Goal: Obtain resource: Download file/media

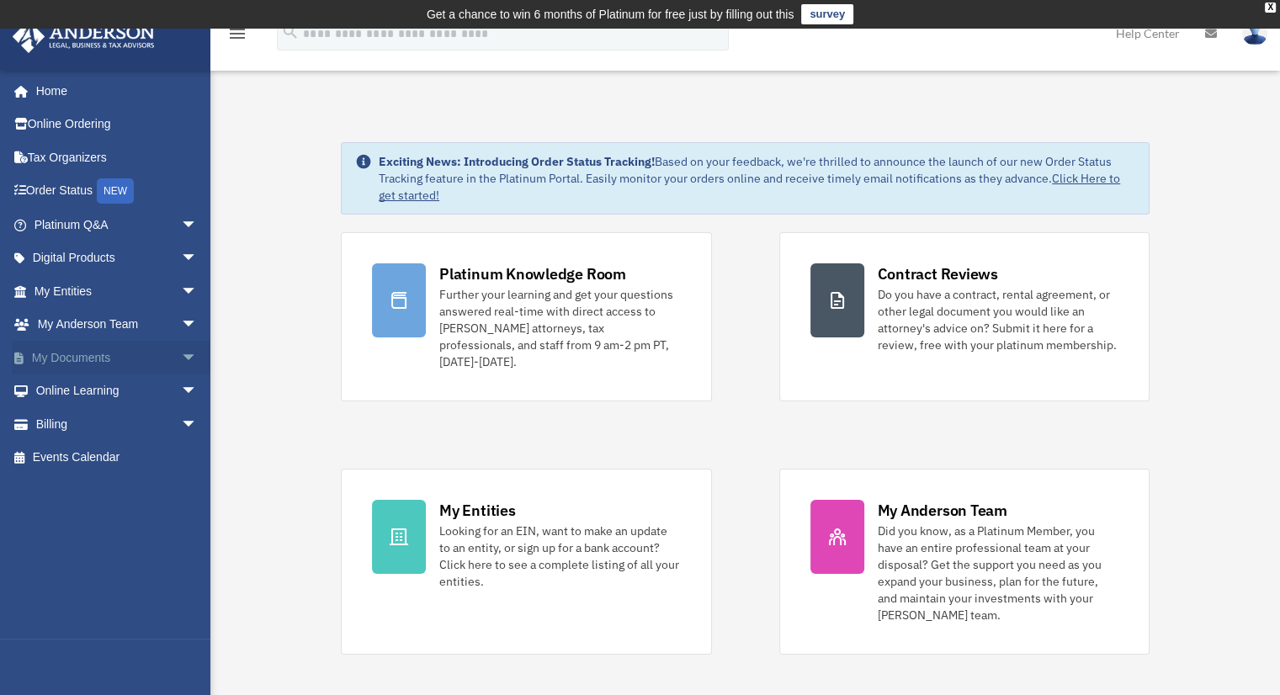
click at [80, 363] on link "My Documents arrow_drop_down" at bounding box center [117, 358] width 211 height 34
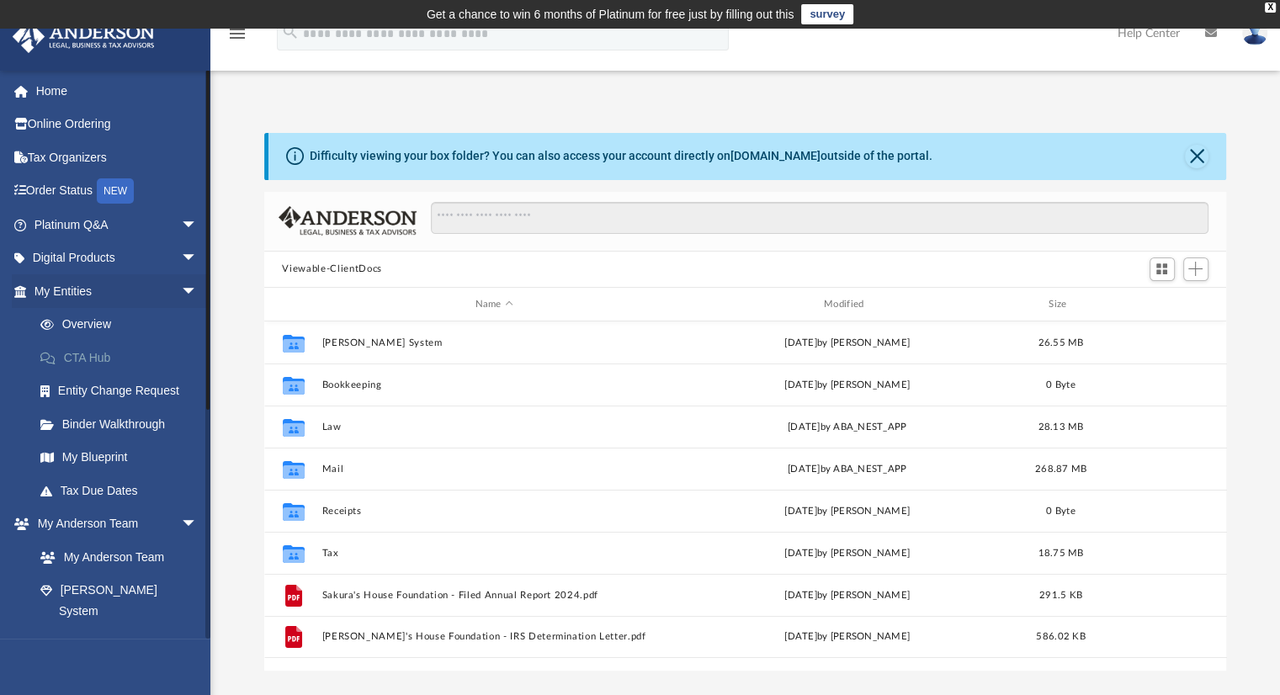
scroll to position [370, 949]
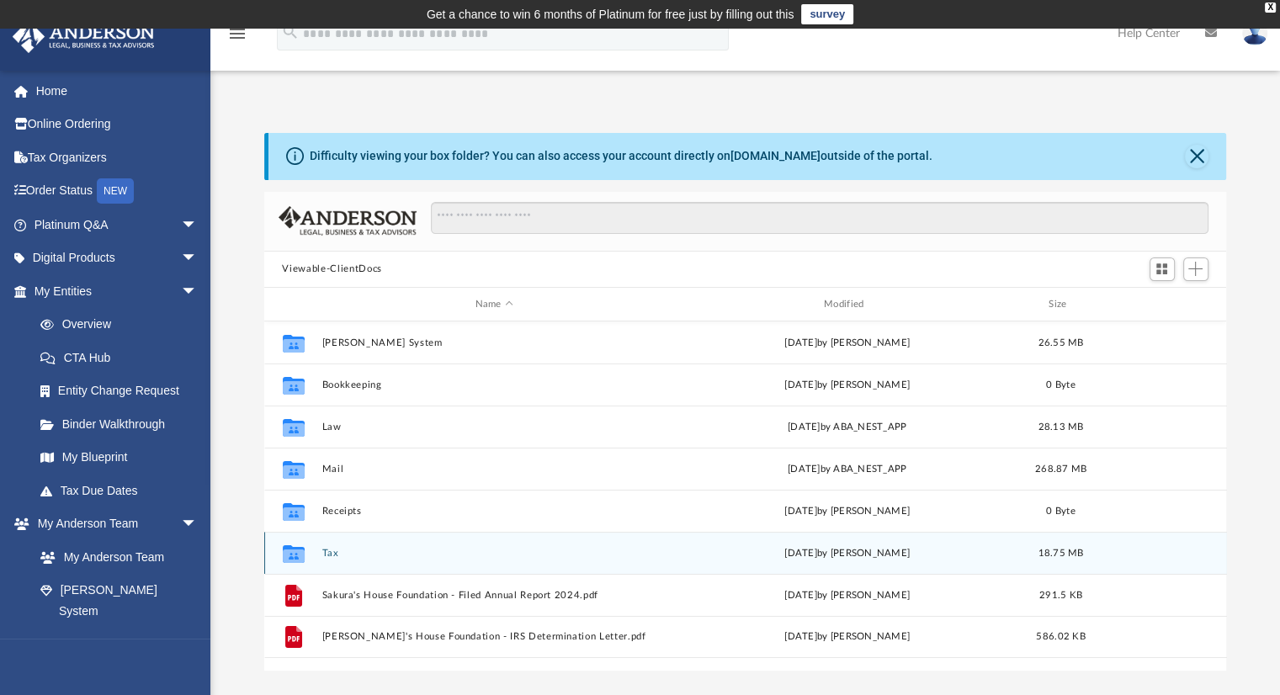
click at [328, 563] on div "Collaborated Folder Tax [DATE] by [PERSON_NAME] 18.75 MB" at bounding box center [745, 553] width 963 height 42
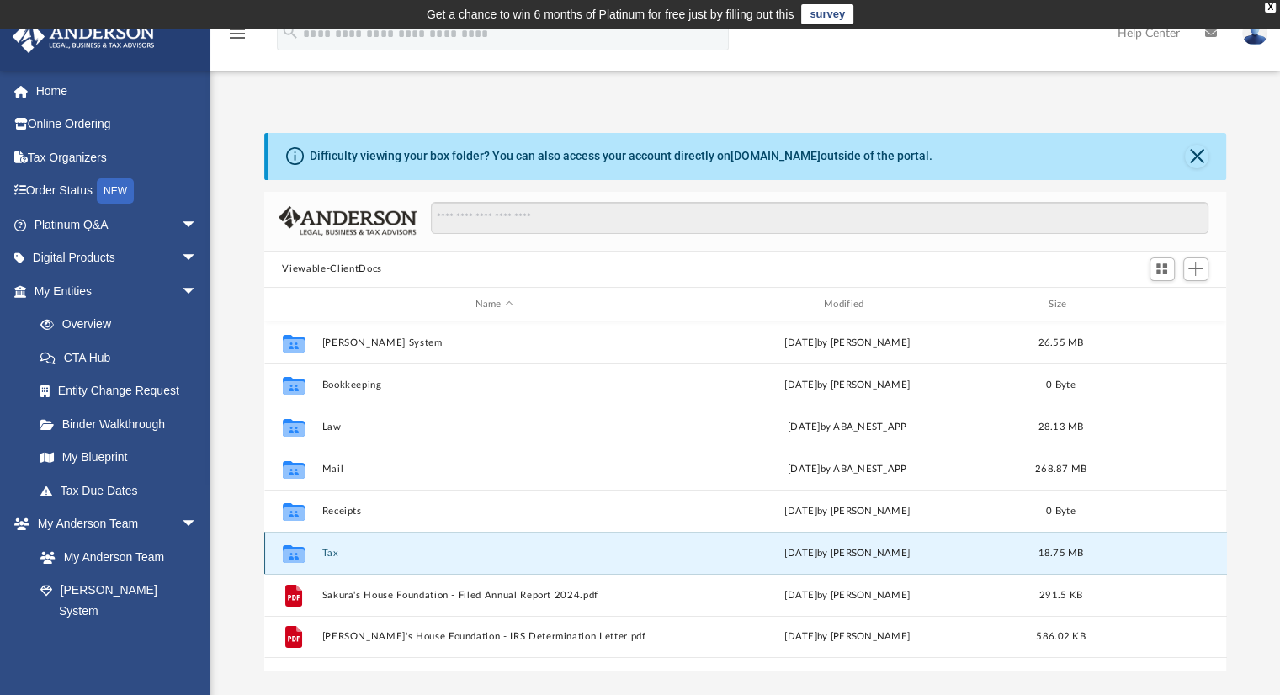
click at [327, 551] on button "Tax" at bounding box center [494, 553] width 345 height 11
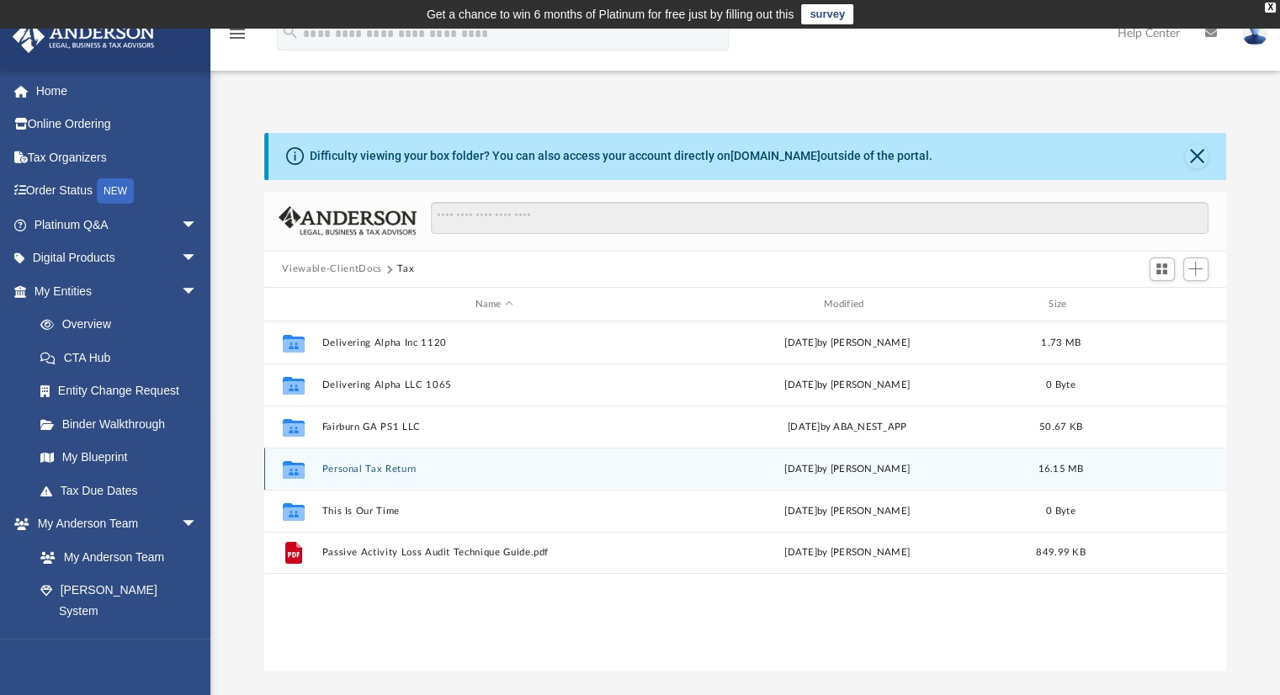
click at [589, 465] on button "Personal Tax Return" at bounding box center [494, 469] width 345 height 11
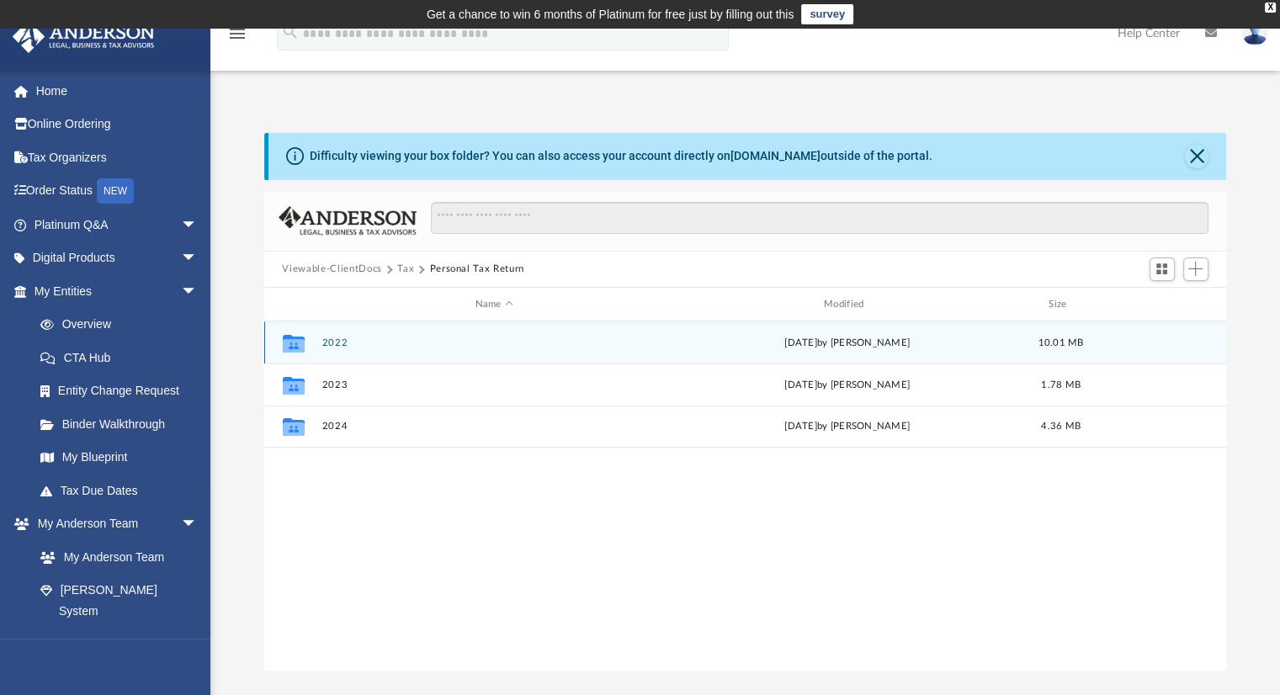
click at [736, 333] on div "Collaborated Folder 2022 Fri Aug 1 2025 by Jasmine Splunge 10.01 MB" at bounding box center [745, 343] width 963 height 42
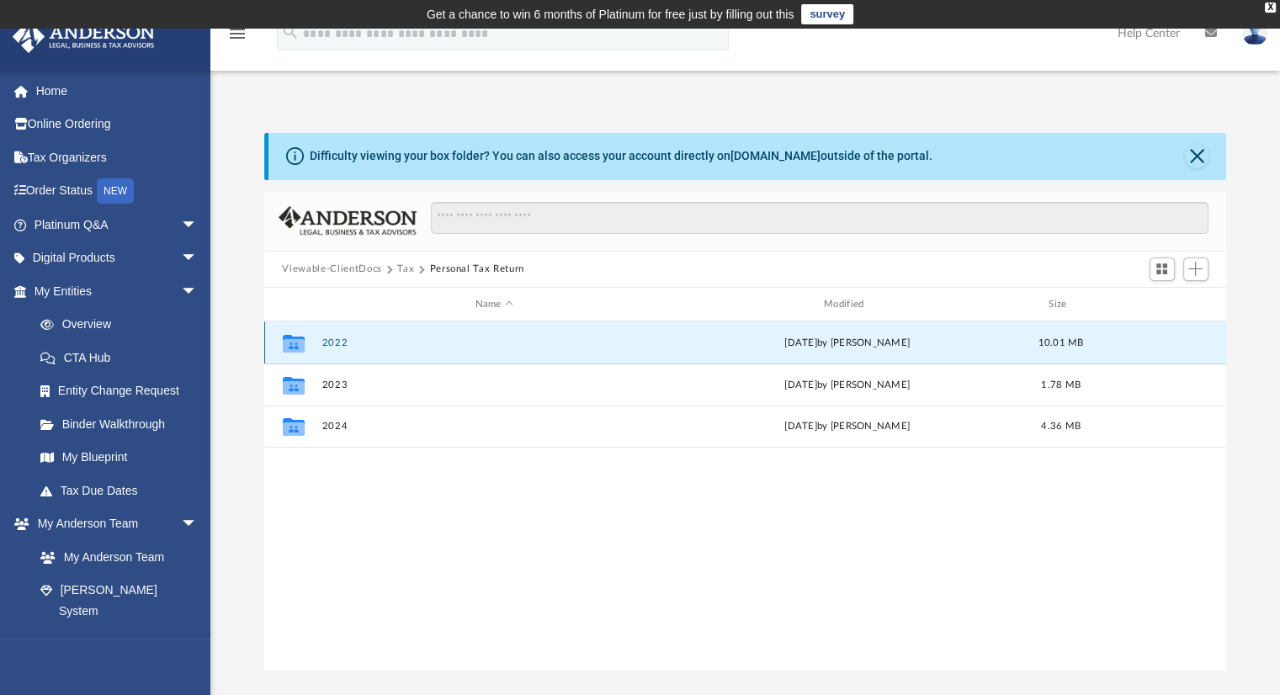
click at [343, 348] on button "2022" at bounding box center [494, 343] width 345 height 11
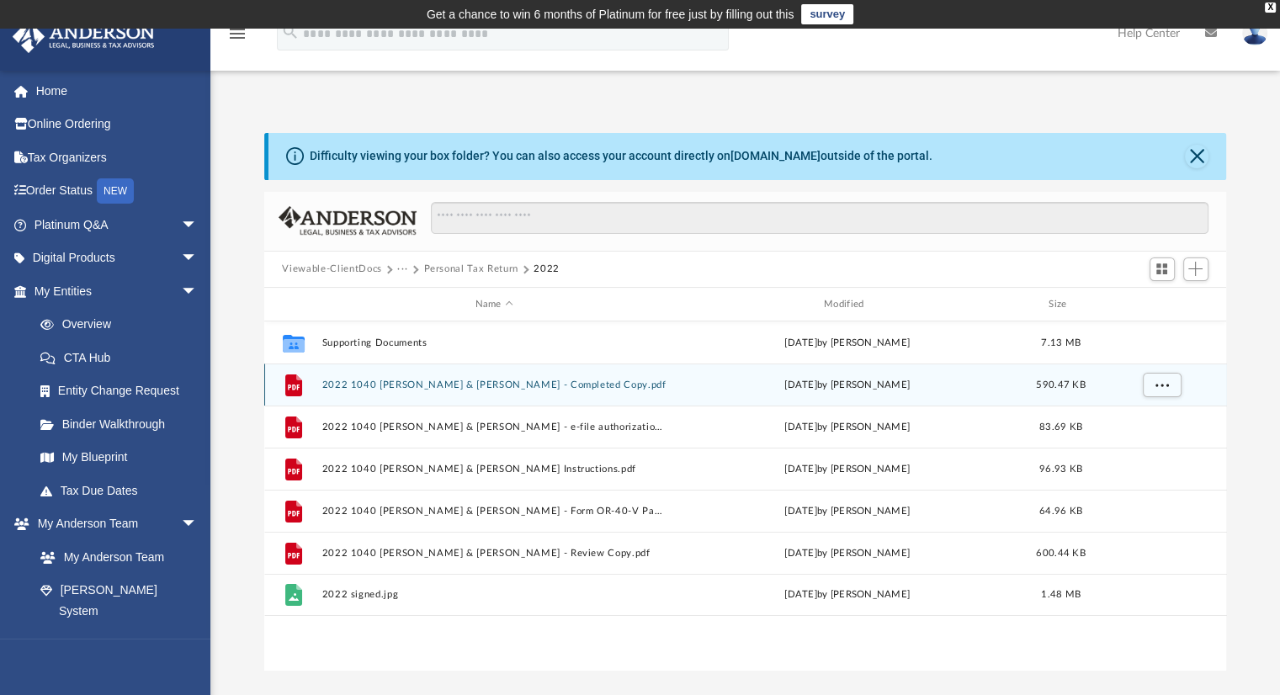
click at [458, 391] on button "2022 1040 Hendrickson, Maria Kay & John - Completed Copy.pdf" at bounding box center [494, 385] width 345 height 11
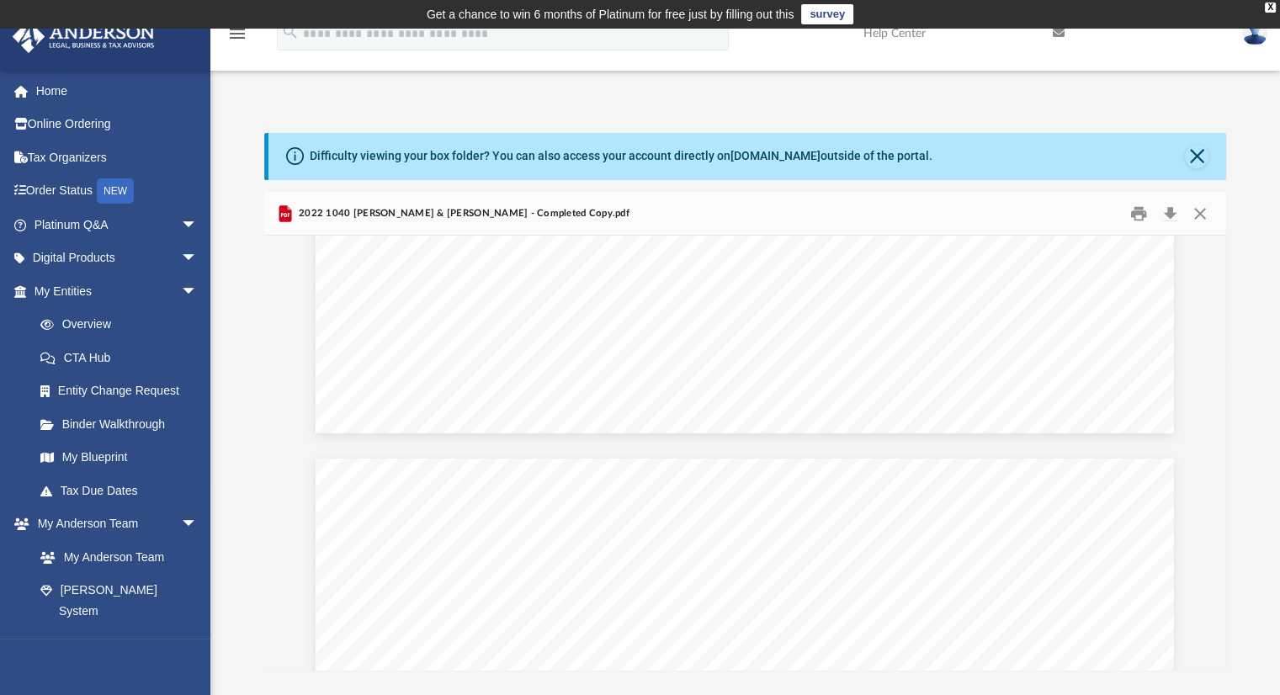
scroll to position [32069, 0]
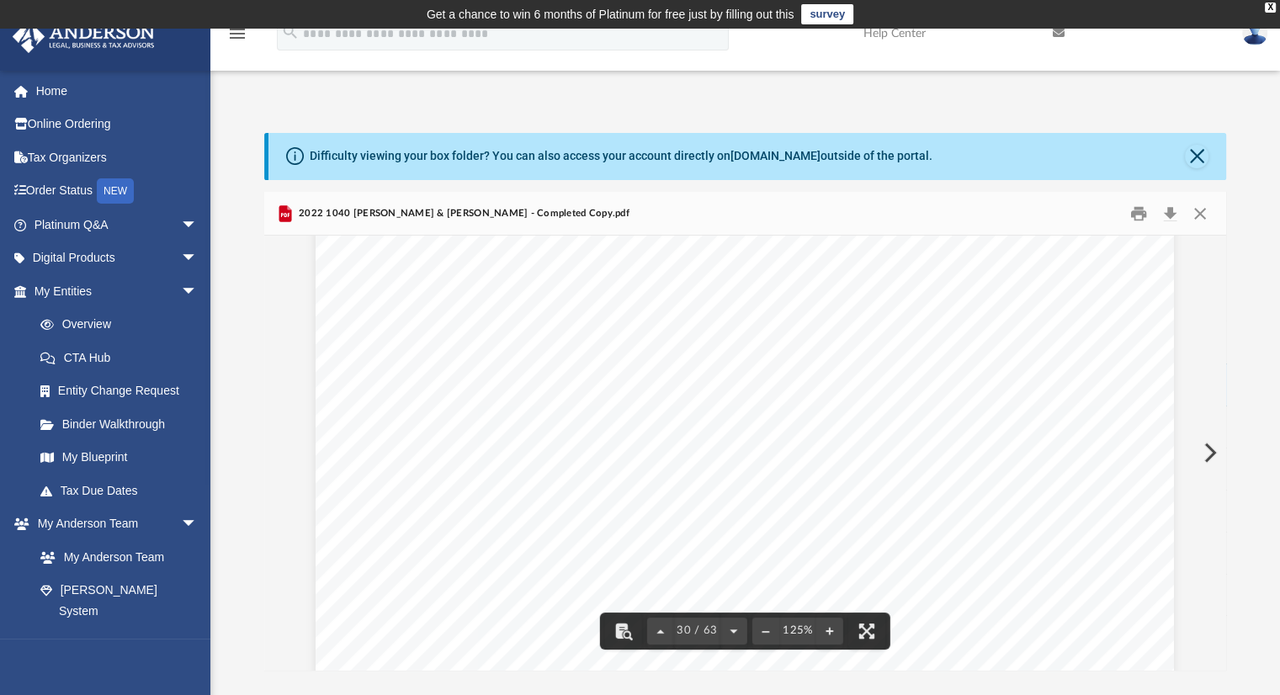
click at [1223, 588] on div "Scroll to top vertical_align_top" at bounding box center [1232, 605] width 35 height 35
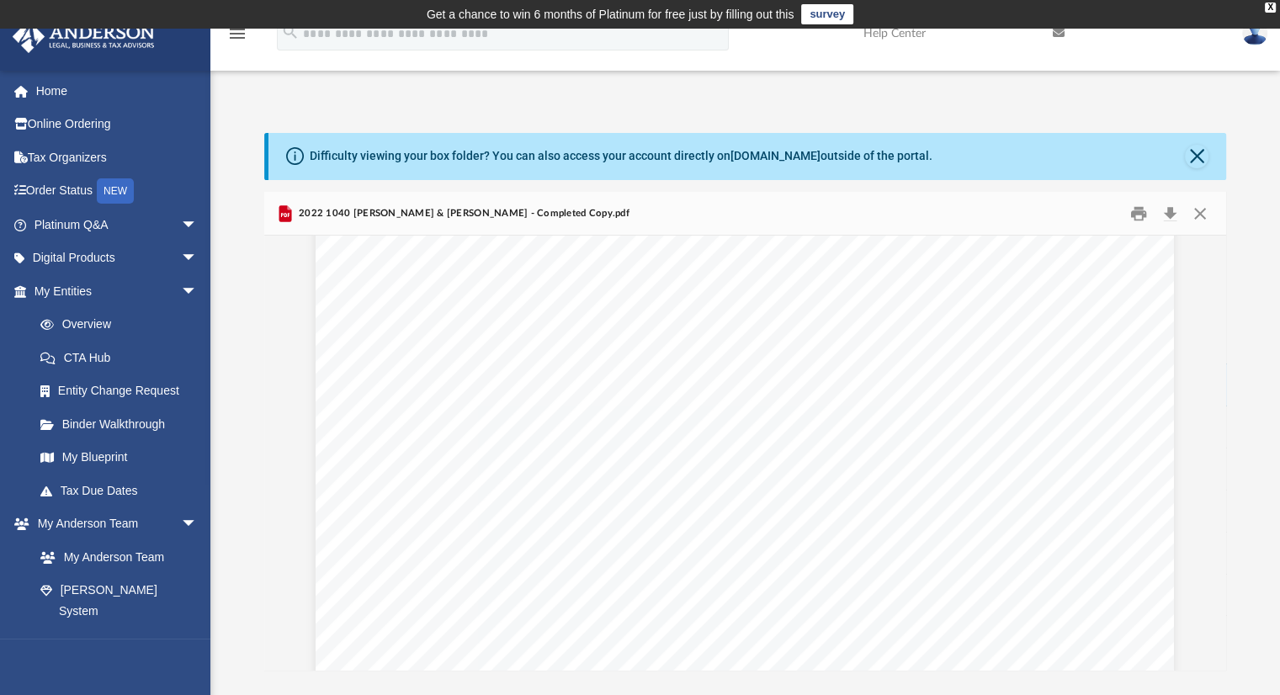
scroll to position [38916, 0]
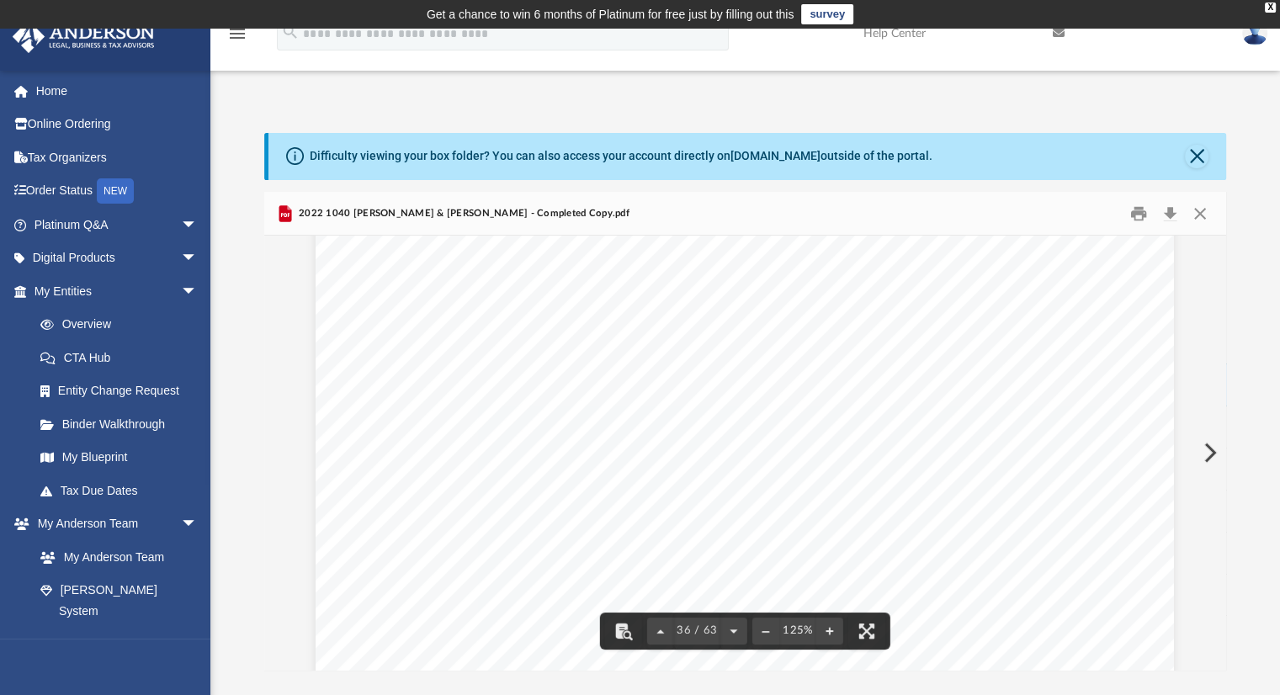
drag, startPoint x: 1226, startPoint y: 466, endPoint x: 1220, endPoint y: 587, distance: 120.5
click at [1222, 589] on body "X Get a chance to win 6 months of Platinum for free just by filling out this su…" at bounding box center [640, 511] width 1280 height 1023
drag, startPoint x: 1218, startPoint y: 600, endPoint x: 1229, endPoint y: 306, distance: 294.8
click at [1219, 582] on body "X Get a chance to win 6 months of Platinum for free just by filling out this su…" at bounding box center [640, 511] width 1280 height 1023
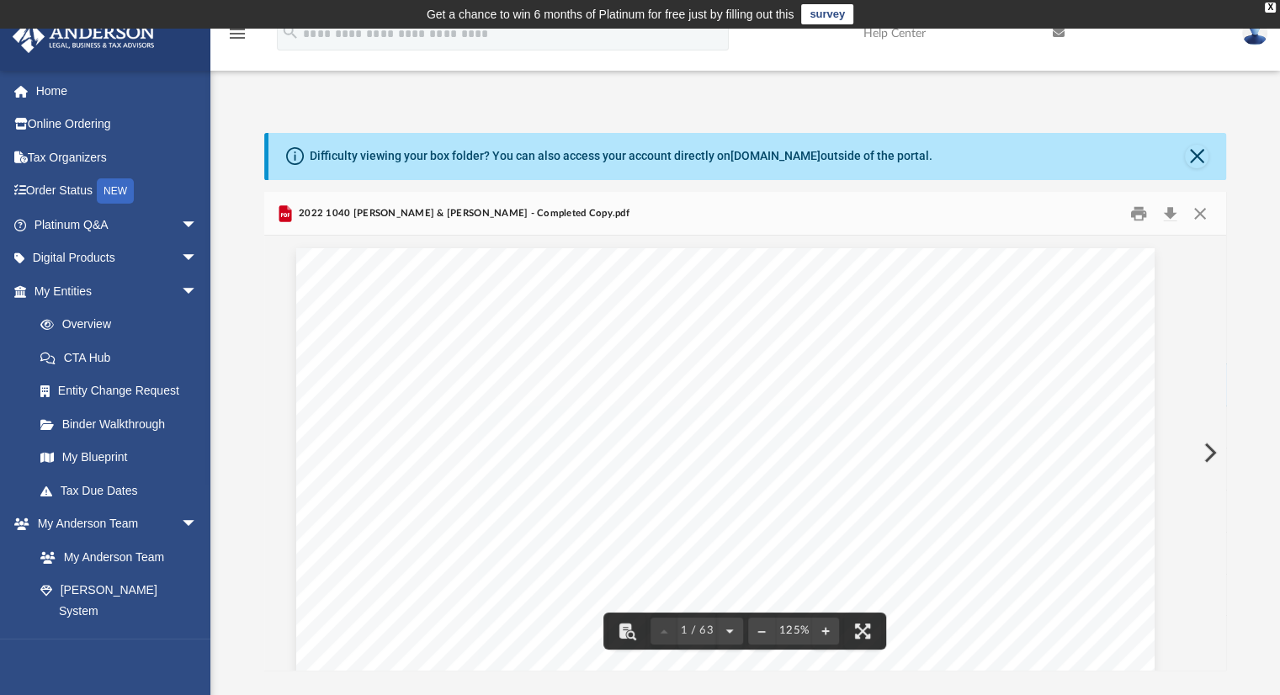
drag, startPoint x: 1217, startPoint y: 254, endPoint x: 1236, endPoint y: 350, distance: 97.7
click at [1236, 350] on div "Difficulty viewing your box folder? You can also access your account directly o…" at bounding box center [745, 402] width 1070 height 538
drag, startPoint x: 1192, startPoint y: 277, endPoint x: 1239, endPoint y: 265, distance: 48.6
click at [1239, 265] on div "Difficulty viewing your box folder? You can also access your account directly o…" at bounding box center [745, 402] width 1070 height 538
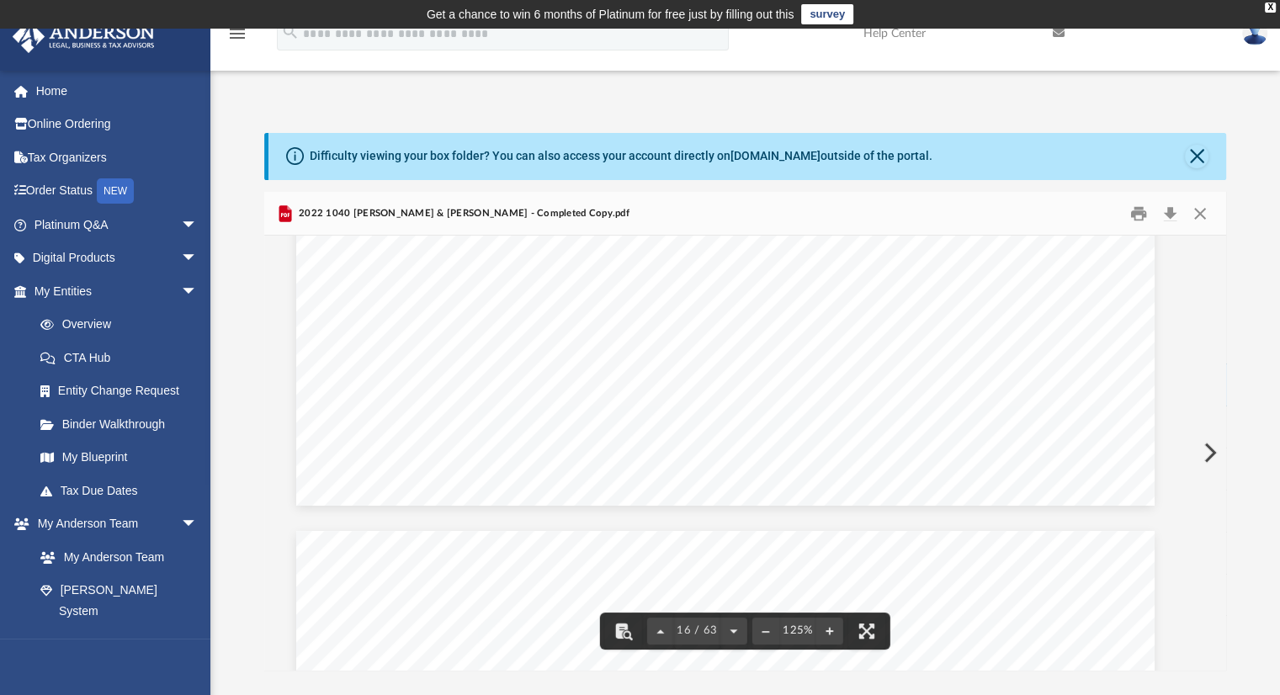
drag, startPoint x: 1213, startPoint y: 267, endPoint x: 1227, endPoint y: 264, distance: 14.5
click at [1227, 264] on div "Difficulty viewing your box folder? You can also access your account directly o…" at bounding box center [745, 402] width 1070 height 538
drag, startPoint x: 1227, startPoint y: 264, endPoint x: 1215, endPoint y: 262, distance: 12.1
click at [1215, 262] on div "Difficulty viewing your box folder? You can also access your account directly o…" at bounding box center [745, 402] width 1070 height 538
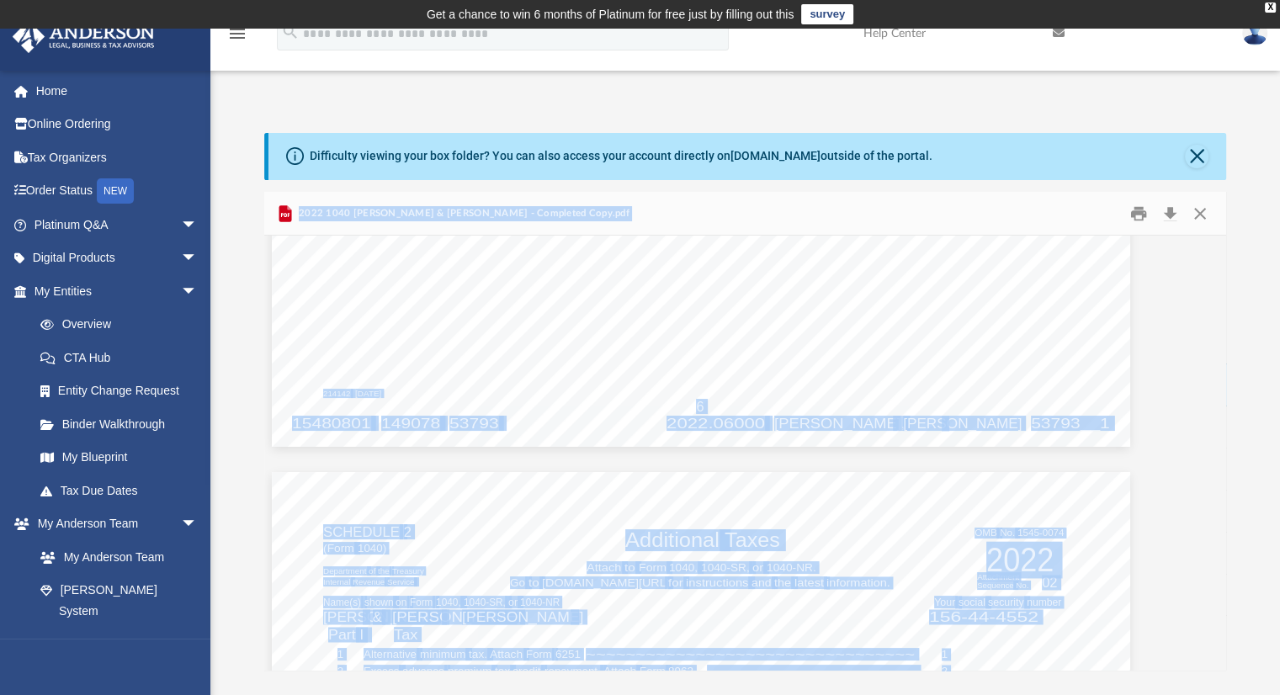
scroll to position [15063, 44]
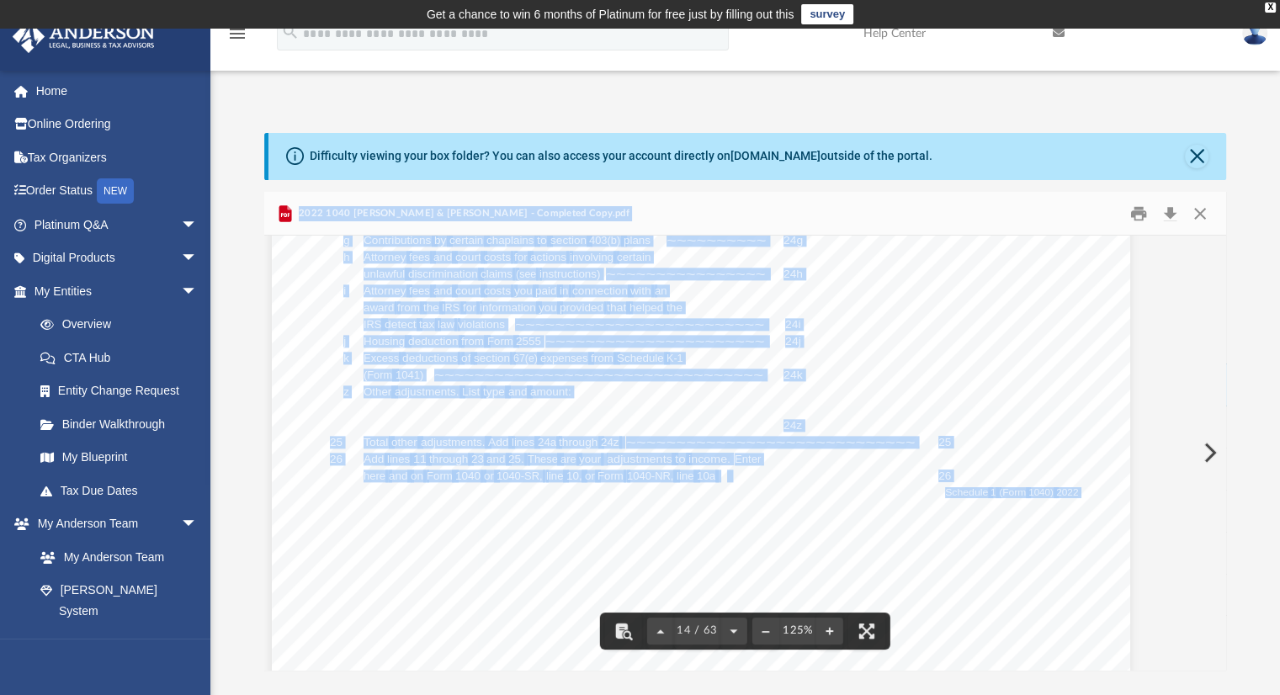
click at [1089, 293] on div "214142 12-06-22 Schedule 1 (Form 1040) 2022 Schedule 1 (Form 1040) 2022 Page 11…" at bounding box center [701, 260] width 859 height 1111
click at [1208, 275] on div "226340 04-01-22 ANDERSON GLOBAL BUSINESS GROUP, LLC 3225 MCLEOD DRIVE LAS VEGAS…" at bounding box center [745, 453] width 963 height 434
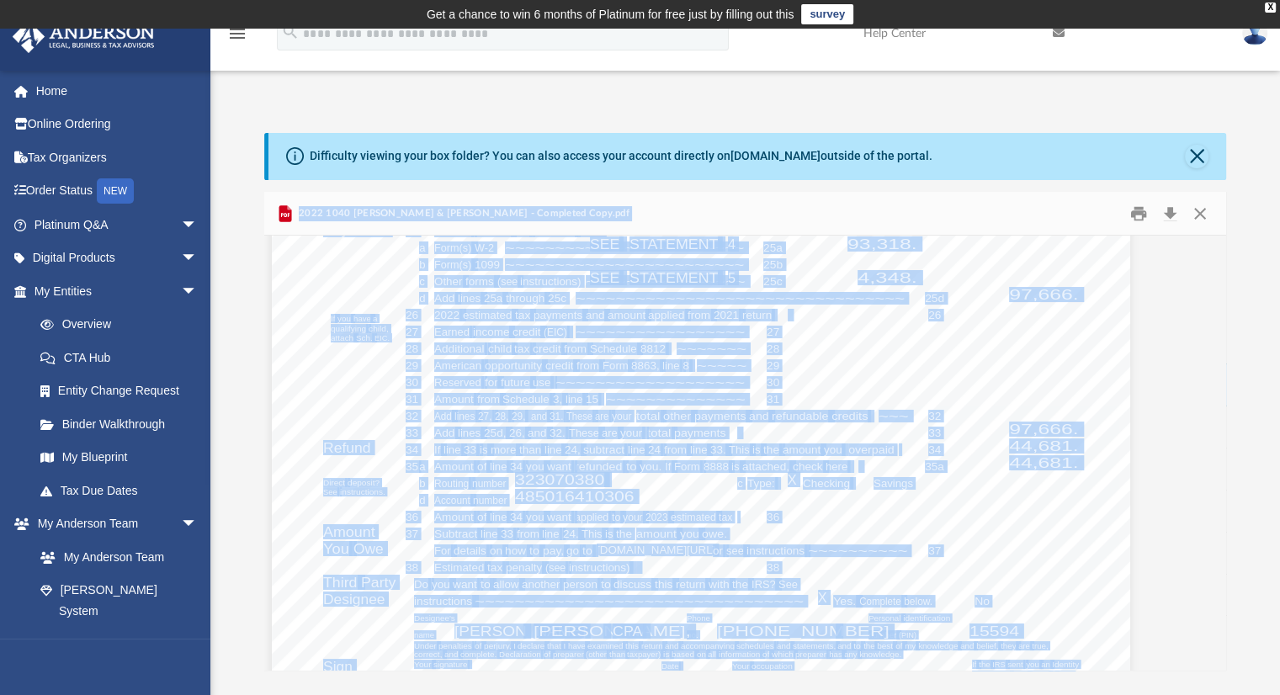
scroll to position [12110, 44]
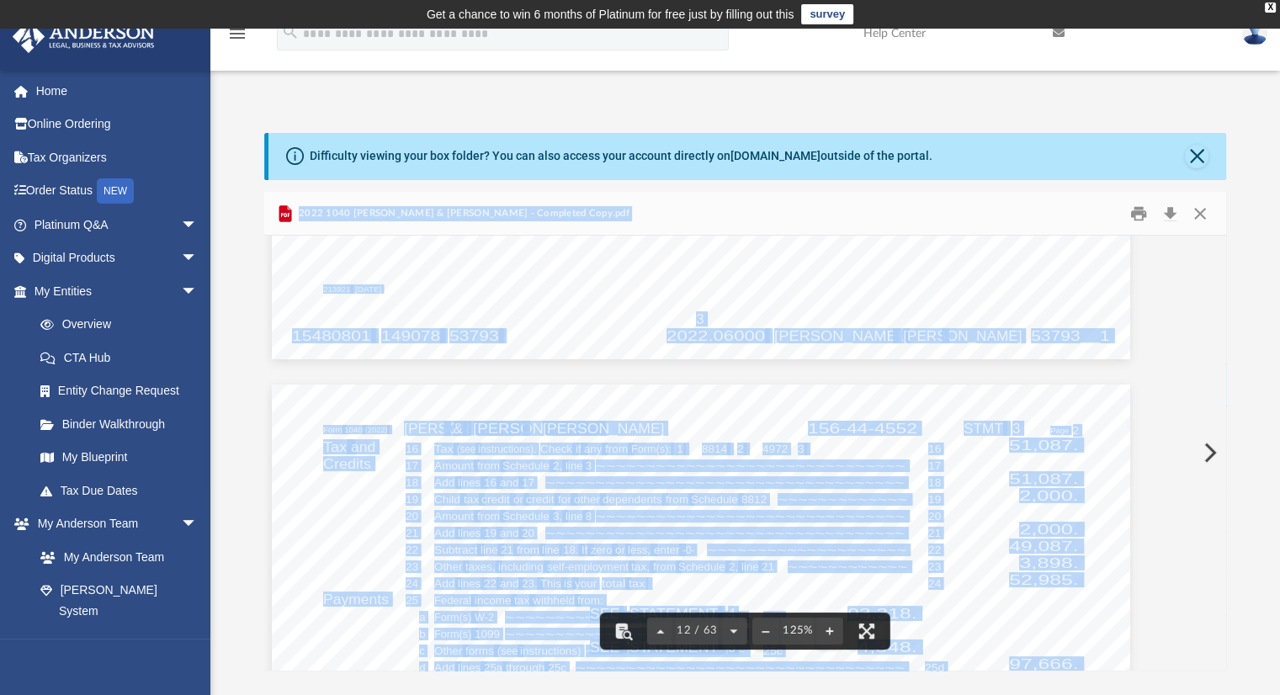
click at [610, 208] on div "2022 1040 Hendrickson, Maria Kay & John - Completed Copy.pdf" at bounding box center [745, 214] width 963 height 45
drag, startPoint x: 464, startPoint y: 253, endPoint x: 455, endPoint y: 252, distance: 9.3
click at [1200, 215] on button "Close" at bounding box center [1200, 213] width 30 height 26
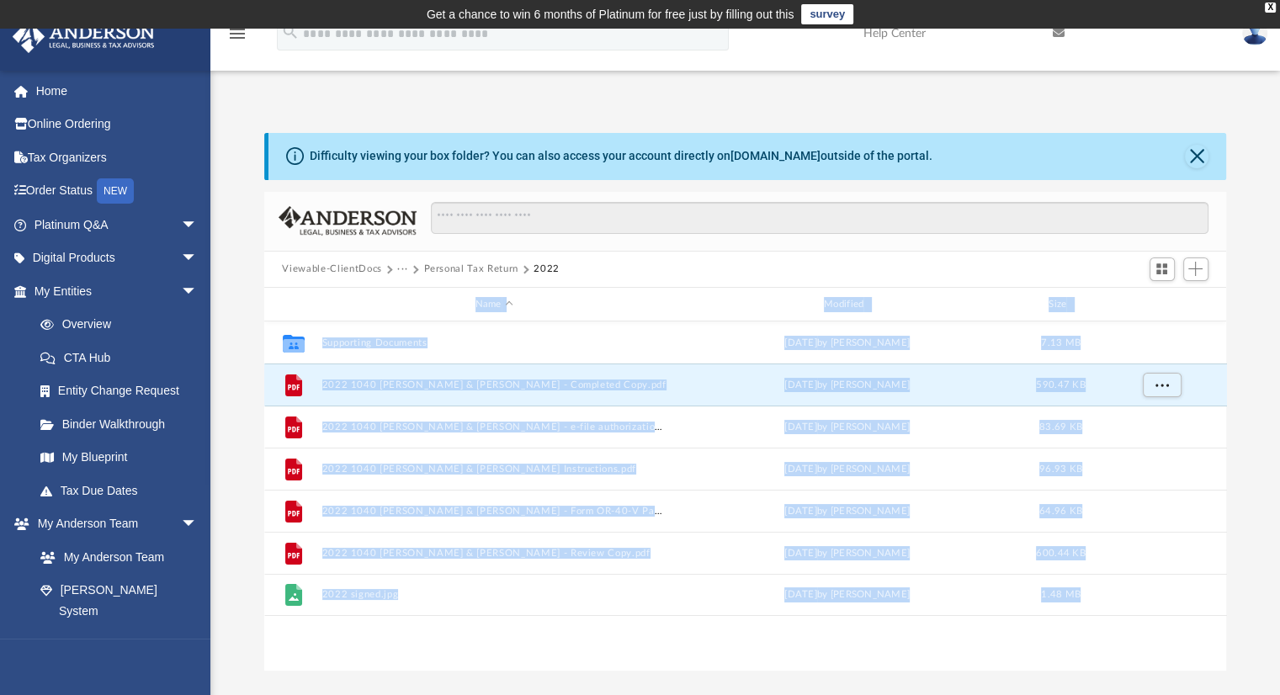
click at [1188, 317] on div "Name Modified Size" at bounding box center [745, 305] width 963 height 34
click at [690, 656] on div "Collaborated Folder Supporting Documents Wed Jun 11 2025 by Jasmine Splunge 7.1…" at bounding box center [745, 496] width 963 height 348
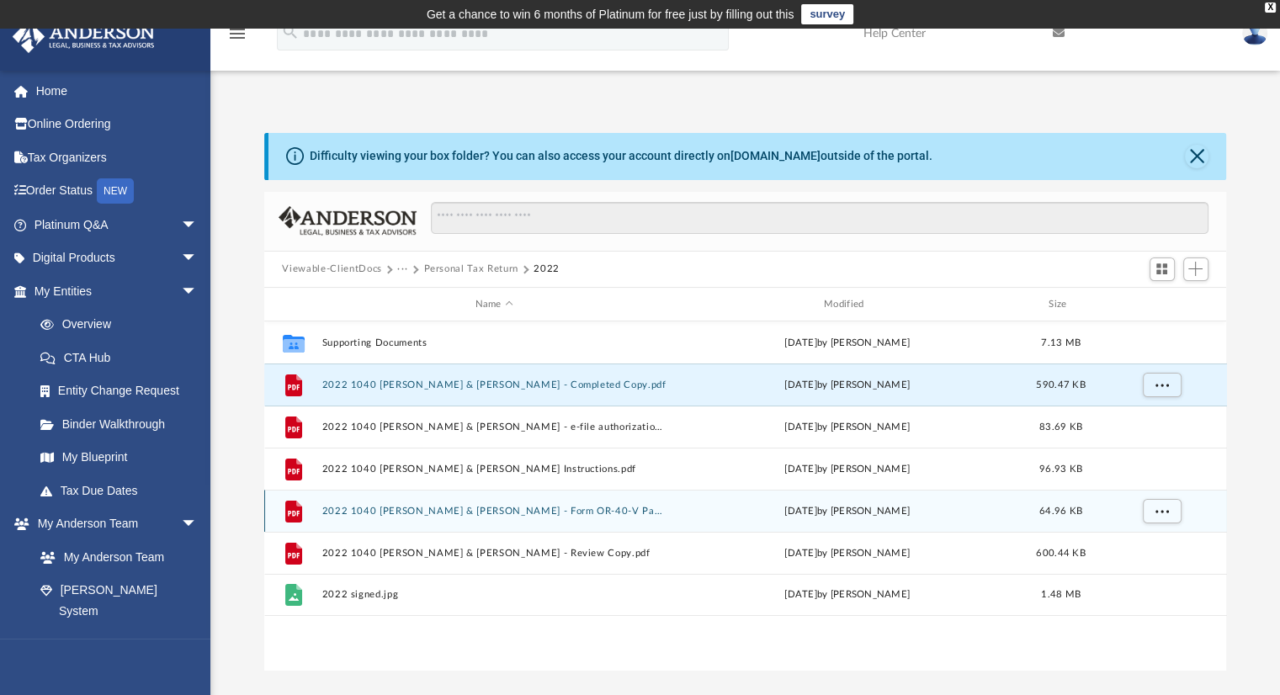
click at [548, 509] on button "2022 1040 Hendrickson, Maria Kay & John - Form OR-40-V Payment Voucher.pdf" at bounding box center [494, 511] width 345 height 11
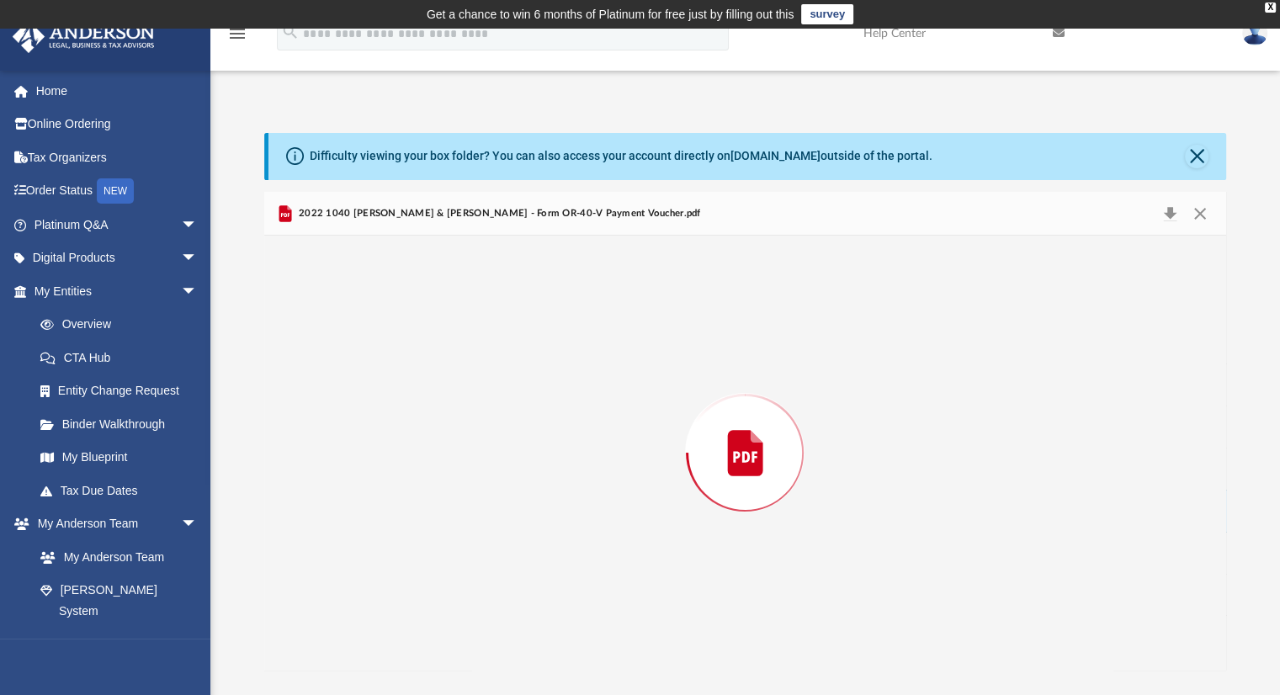
click at [548, 509] on div "Preview" at bounding box center [745, 453] width 963 height 434
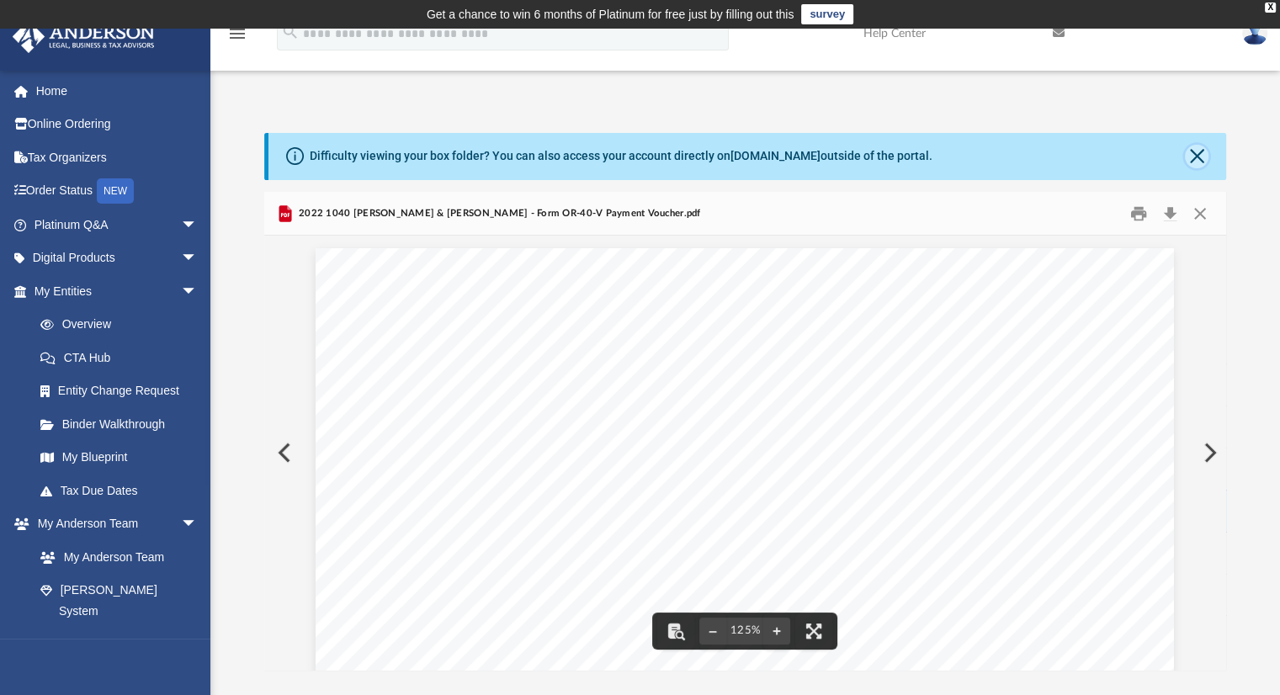
click at [1192, 150] on button "Close" at bounding box center [1197, 157] width 24 height 24
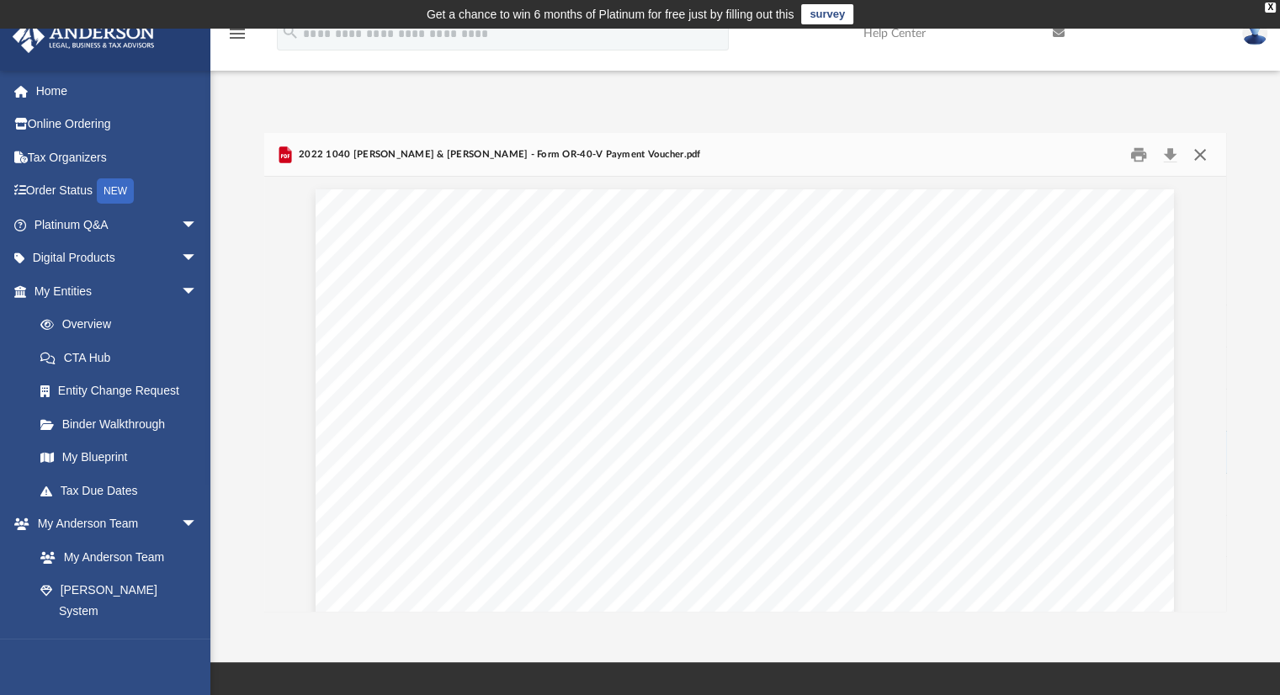
click at [1199, 156] on button "Close" at bounding box center [1200, 154] width 30 height 26
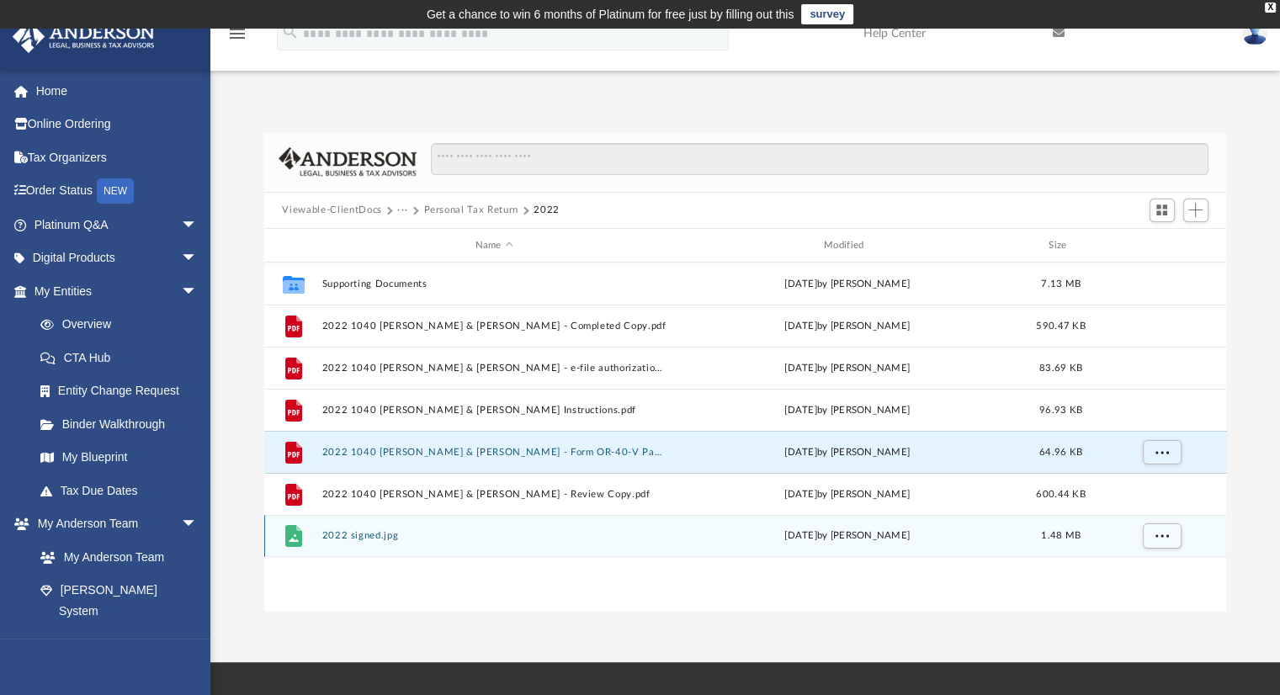
click at [379, 539] on button "2022 signed.jpg" at bounding box center [494, 536] width 345 height 11
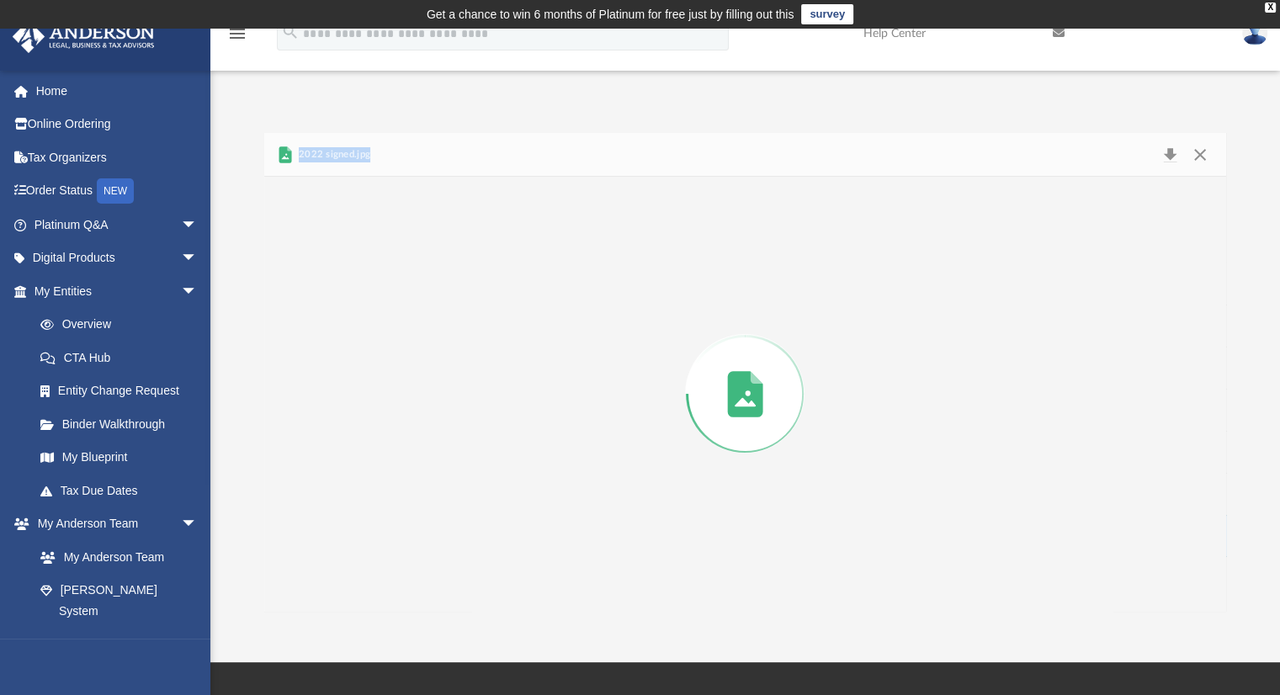
click at [379, 539] on div "Preview" at bounding box center [745, 394] width 963 height 434
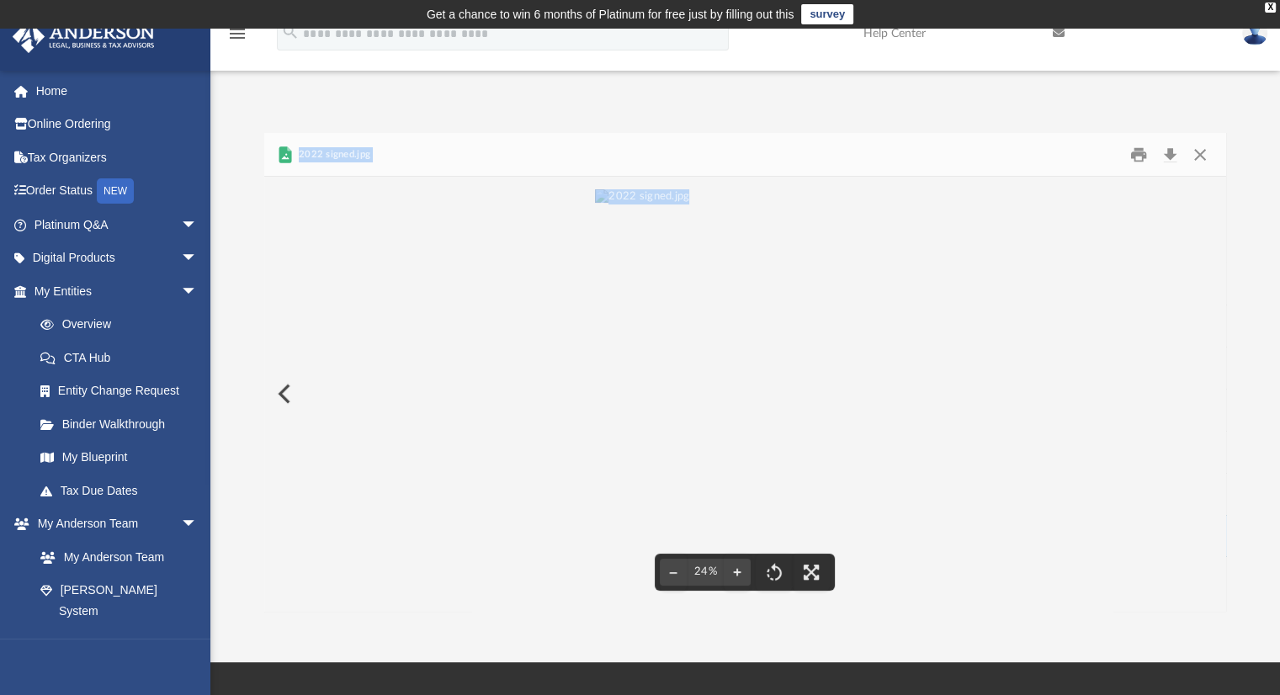
click at [1125, 203] on div "File preview" at bounding box center [745, 394] width 963 height 434
click at [1195, 156] on button "Close" at bounding box center [1200, 154] width 30 height 26
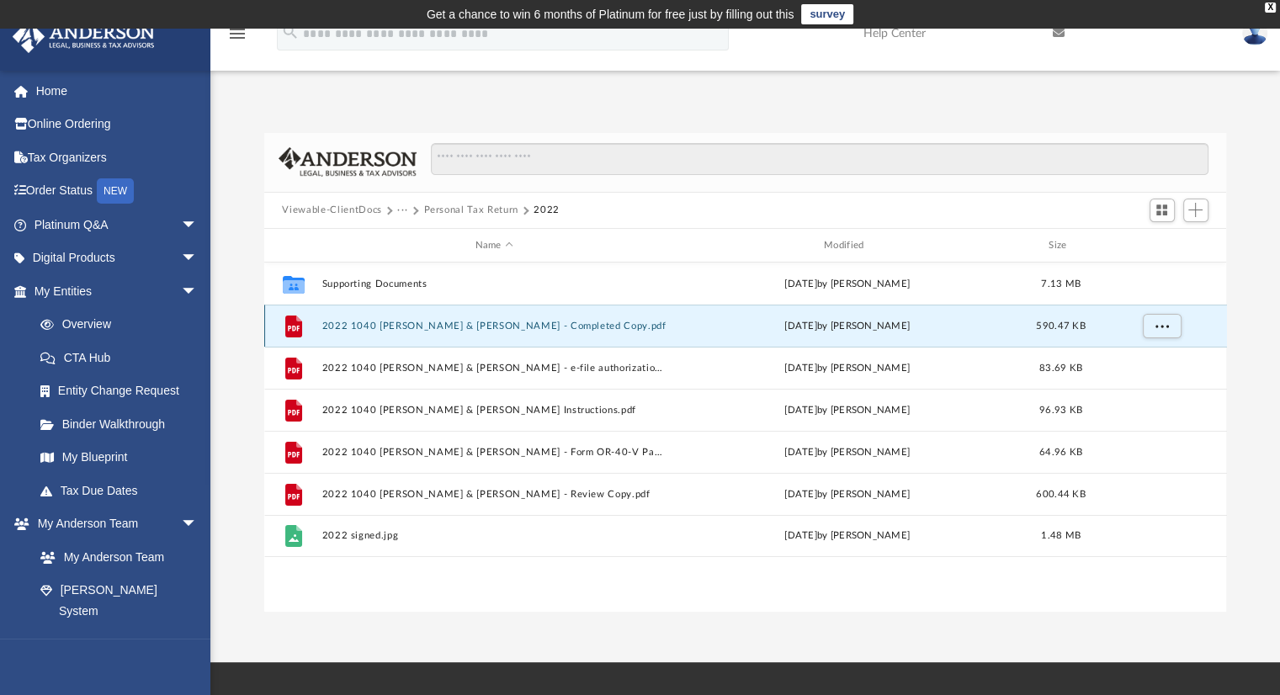
click at [643, 322] on button "2022 1040 Hendrickson, Maria Kay & John - Completed Copy.pdf" at bounding box center [494, 326] width 345 height 11
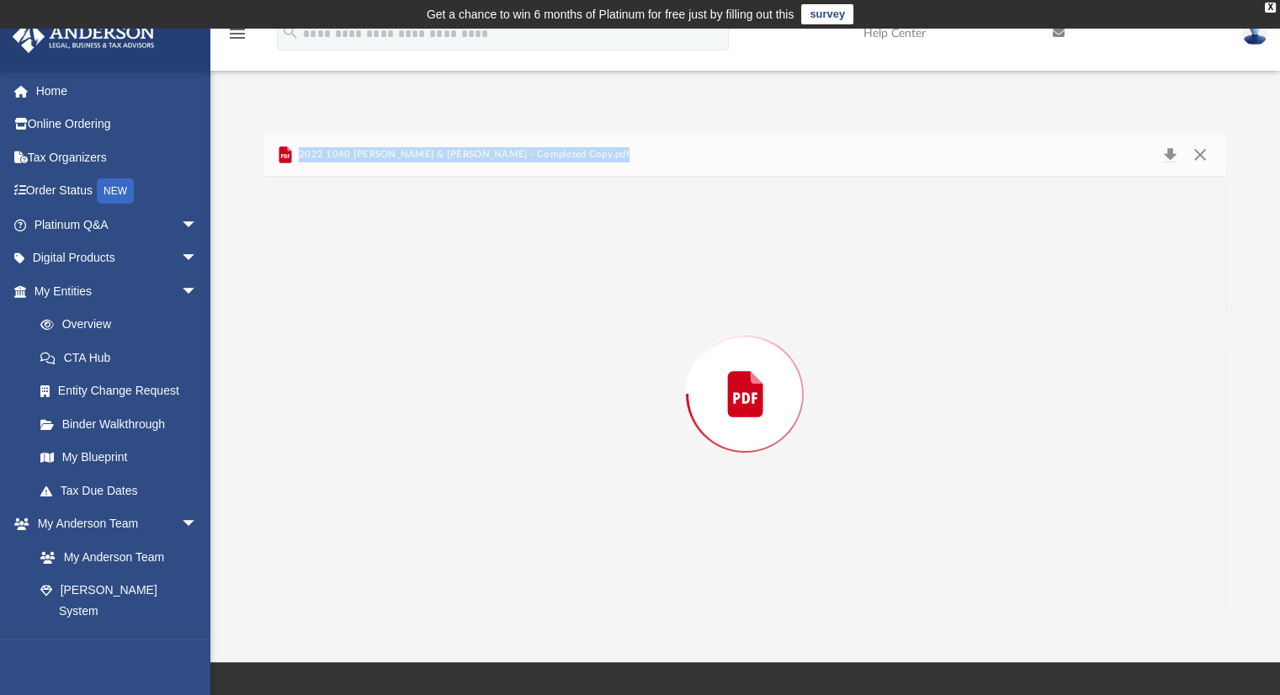
click at [643, 322] on div "Preview" at bounding box center [745, 394] width 963 height 434
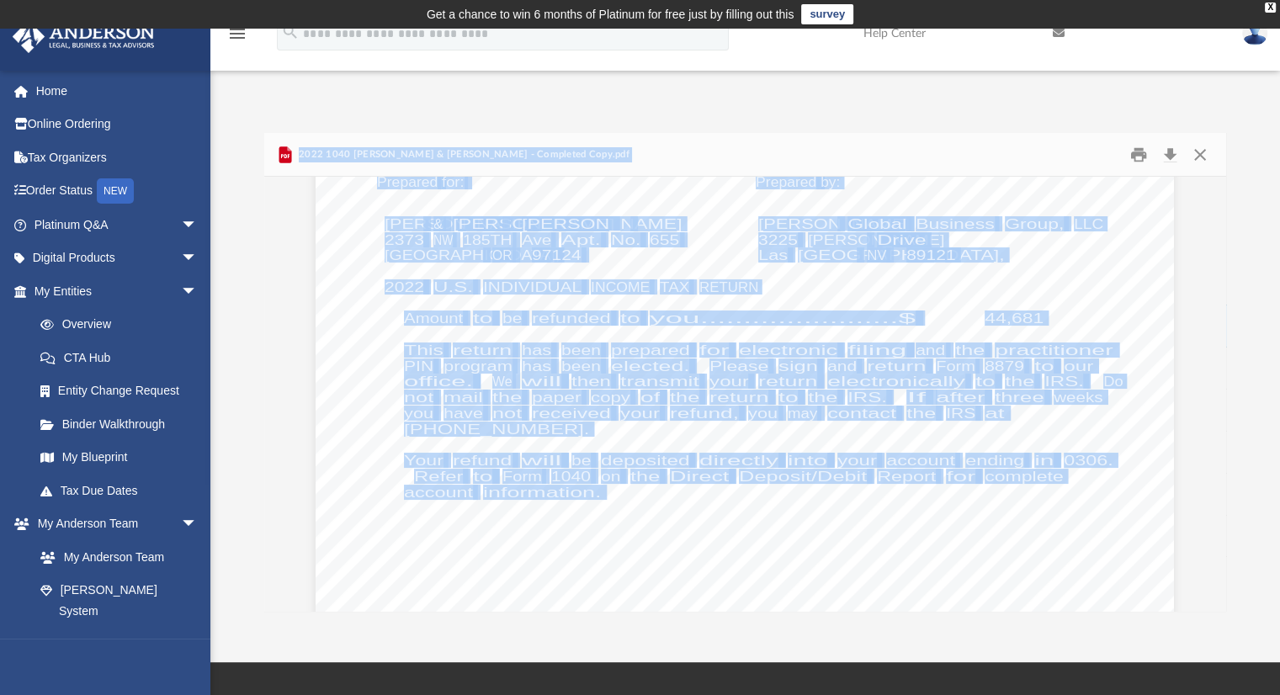
scroll to position [7702, 0]
